Goal: Task Accomplishment & Management: Use online tool/utility

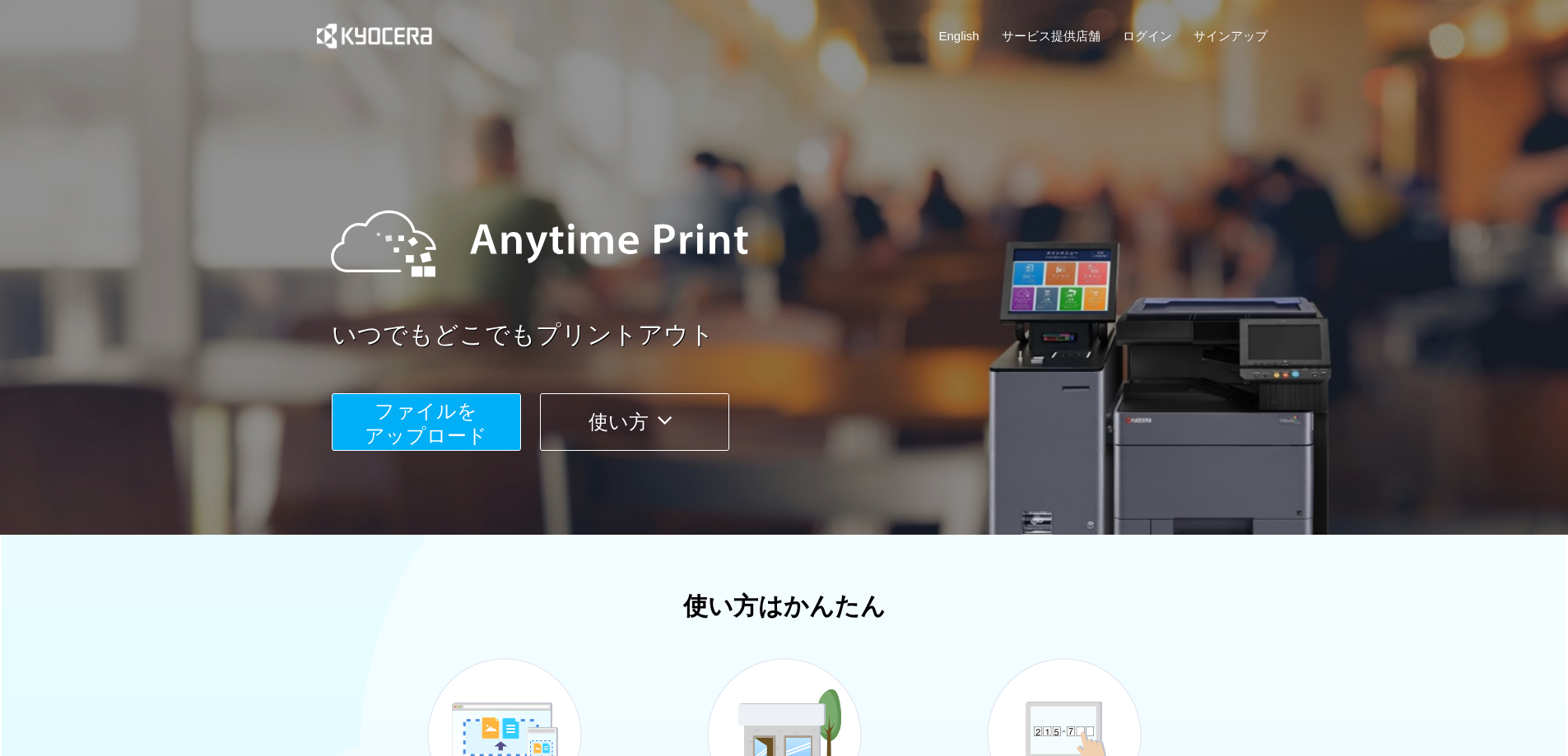
click at [464, 423] on span "ファイルを ​​アップロード" at bounding box center [426, 424] width 123 height 47
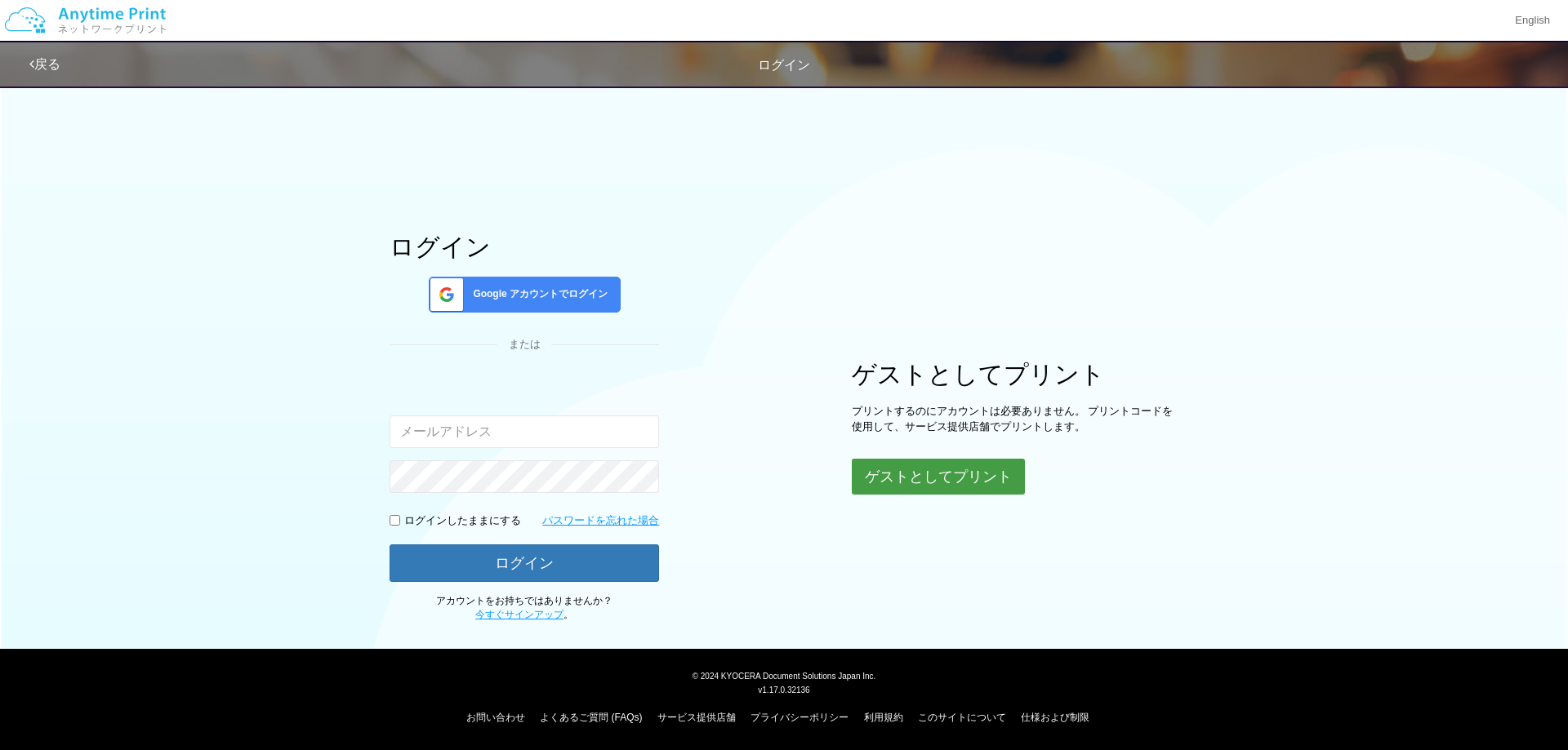
click at [920, 478] on button "ゲストとしてプリント" at bounding box center [938, 477] width 173 height 36
click at [973, 472] on button "ゲストとしてプリント" at bounding box center [938, 477] width 173 height 36
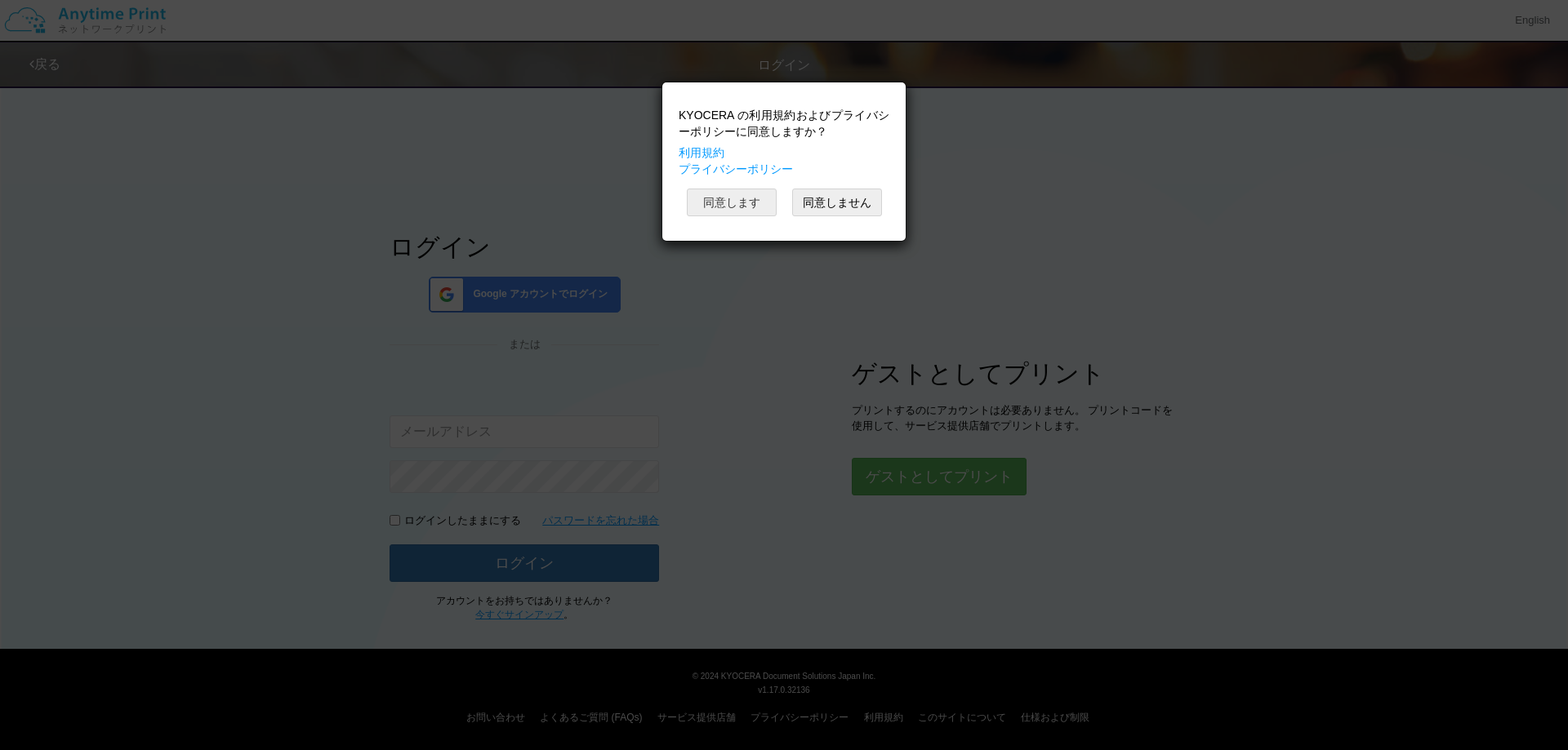
click at [726, 201] on button "同意します" at bounding box center [732, 202] width 90 height 28
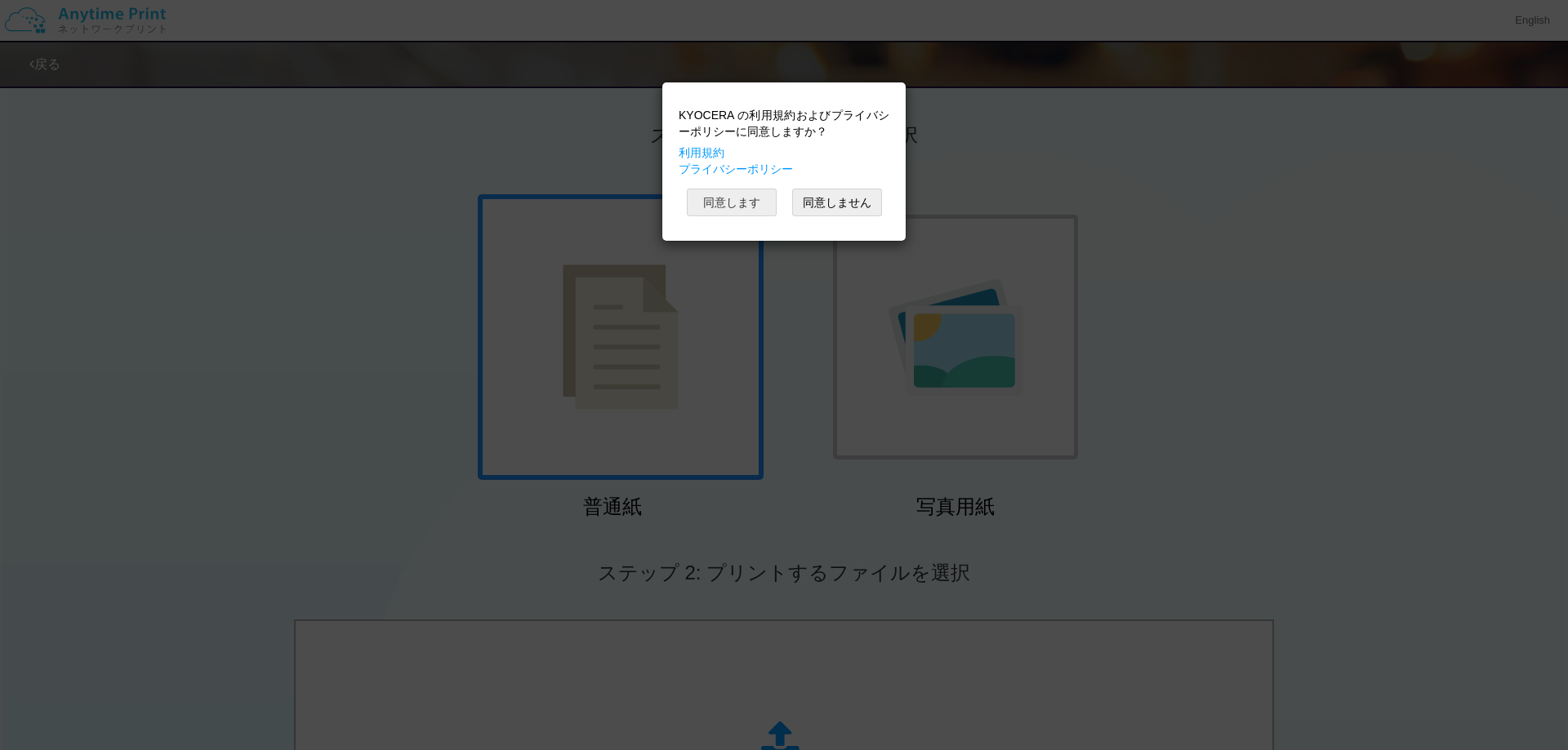
click at [732, 201] on button "同意します" at bounding box center [732, 202] width 90 height 28
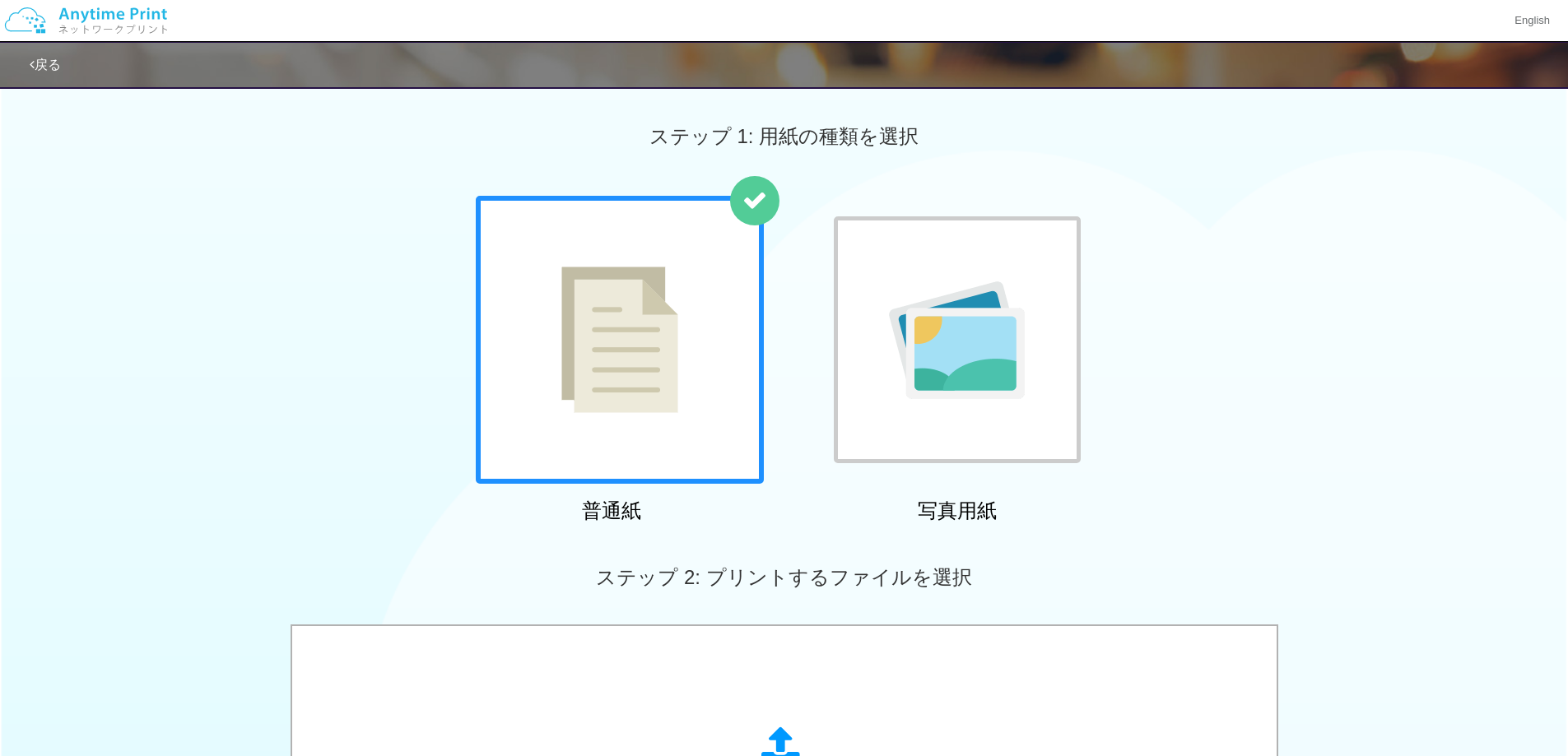
click at [636, 365] on img at bounding box center [620, 339] width 117 height 146
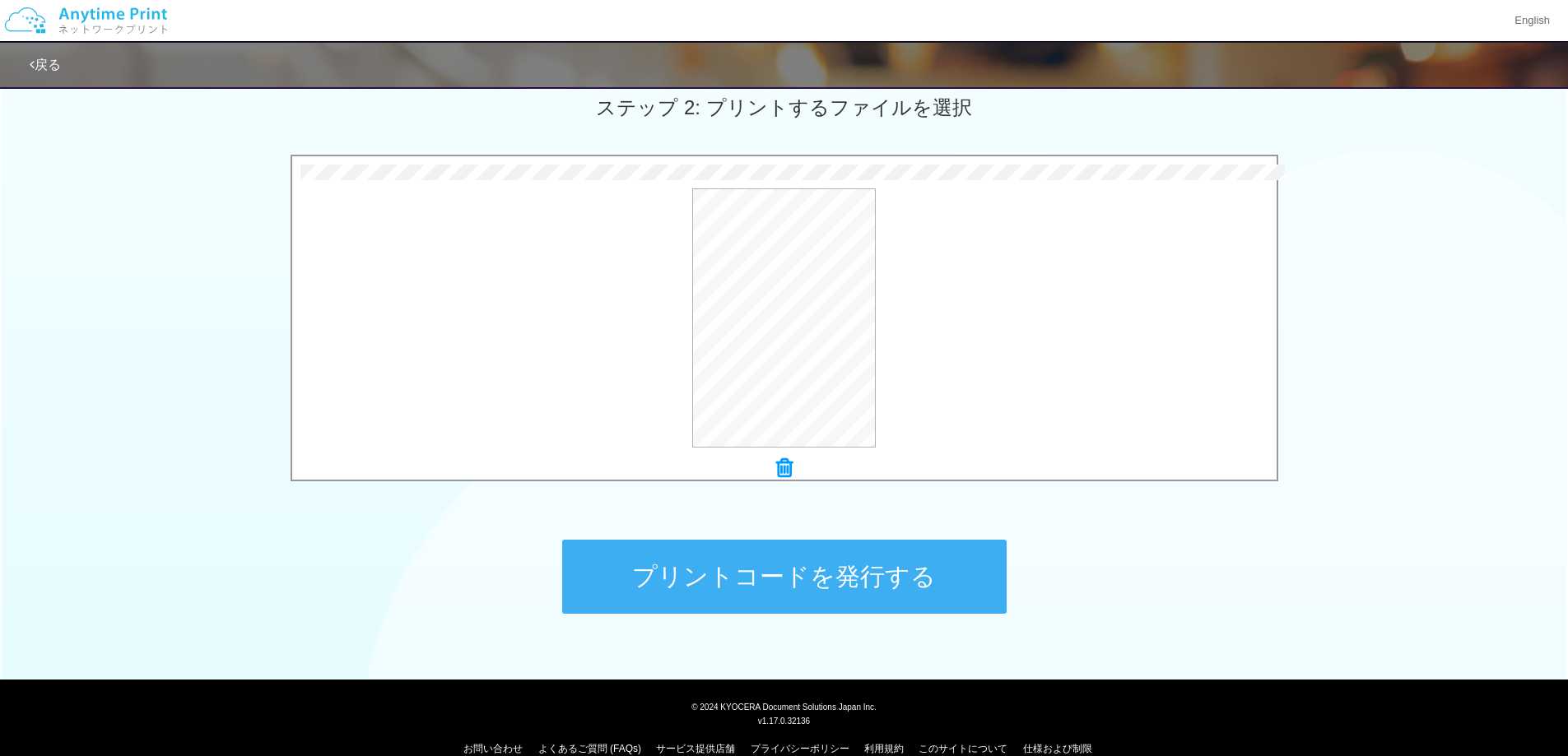
scroll to position [493, 0]
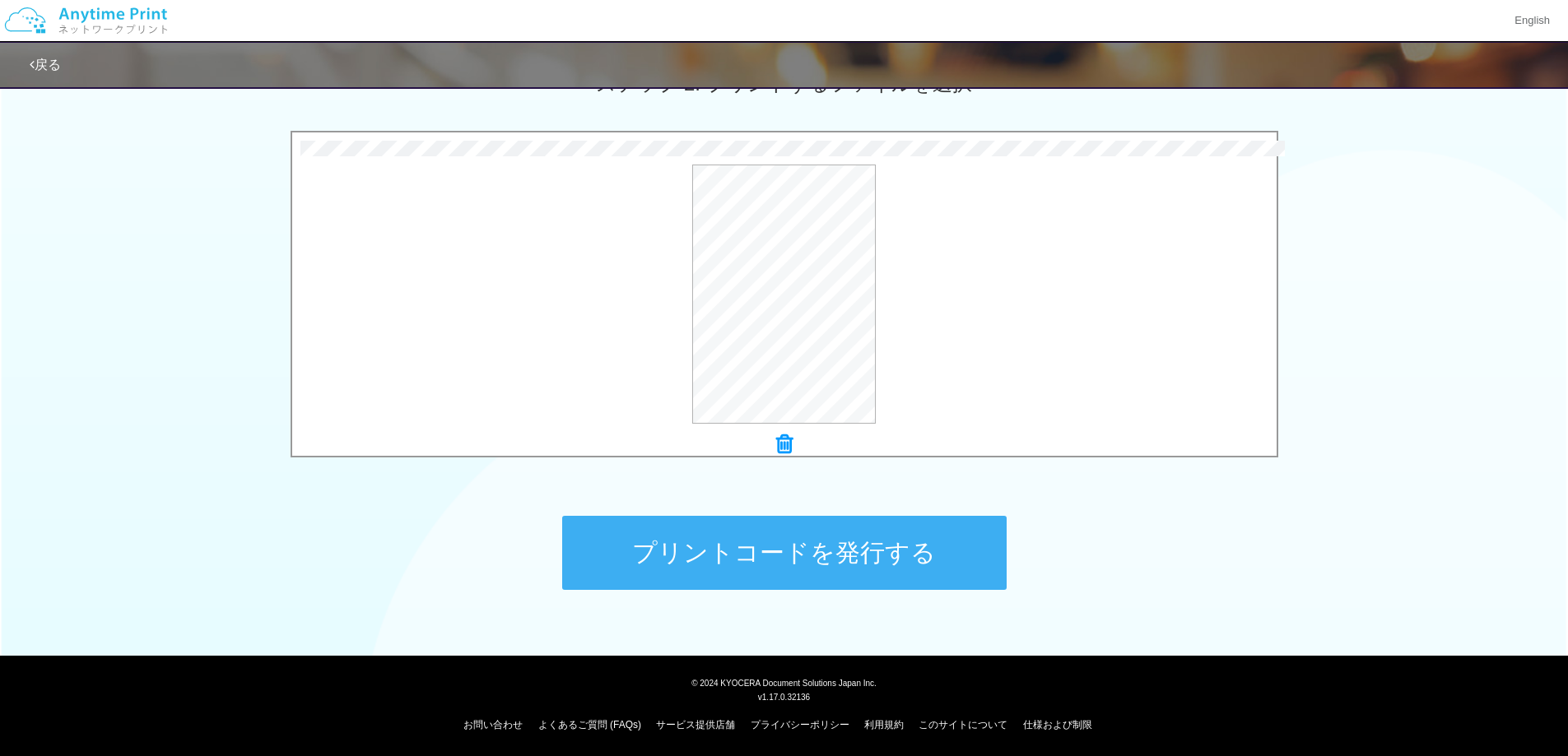
click at [857, 551] on button "プリントコードを発行する" at bounding box center [784, 553] width 444 height 74
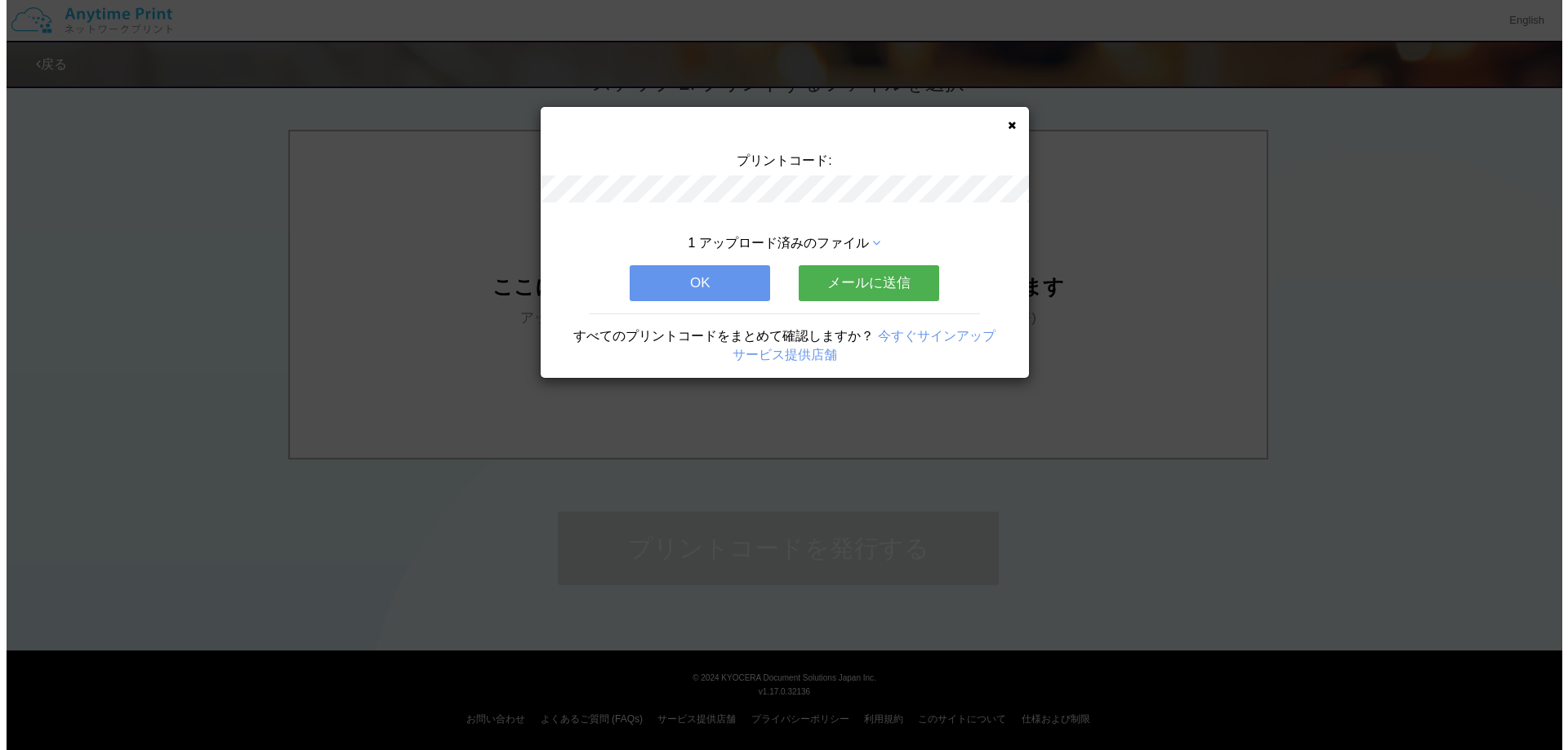
scroll to position [0, 0]
